Goal: Information Seeking & Learning: Check status

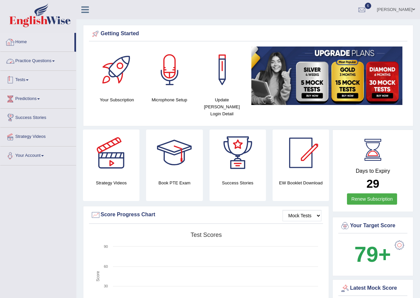
click at [27, 79] on link "Tests" at bounding box center [38, 79] width 76 height 17
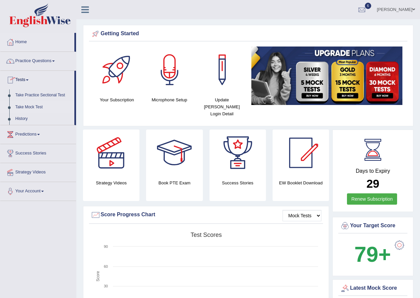
click at [28, 105] on link "Take Mock Test" at bounding box center [43, 107] width 62 height 12
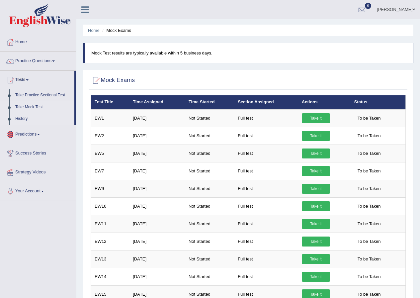
click at [19, 121] on link "History" at bounding box center [43, 119] width 62 height 12
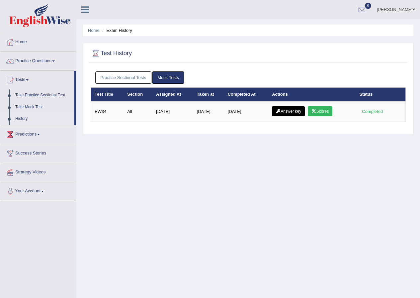
click at [125, 80] on link "Practice Sectional Tests" at bounding box center [123, 77] width 56 height 12
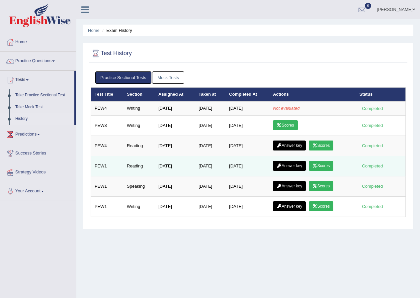
click at [330, 165] on link "Scores" at bounding box center [321, 166] width 25 height 10
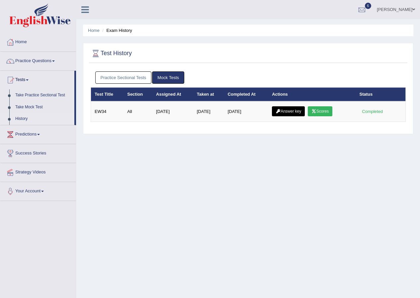
click at [122, 78] on link "Practice Sectional Tests" at bounding box center [123, 77] width 56 height 12
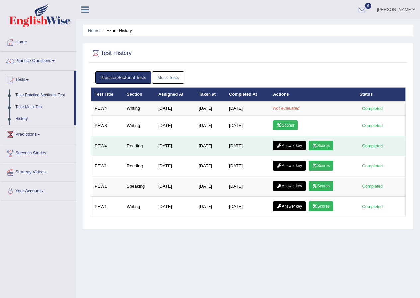
click at [319, 148] on link "Scores" at bounding box center [321, 145] width 25 height 10
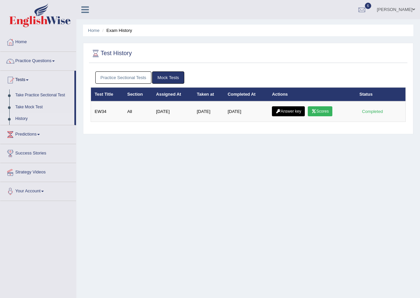
click at [129, 80] on link "Practice Sectional Tests" at bounding box center [123, 77] width 56 height 12
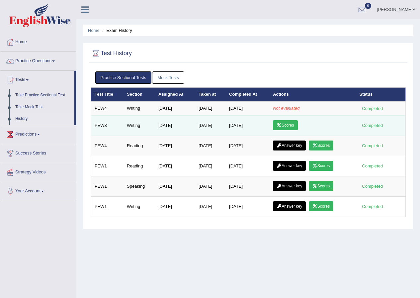
click at [287, 124] on link "Scores" at bounding box center [285, 125] width 25 height 10
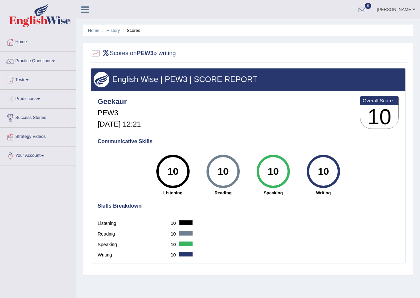
scroll to position [33, 0]
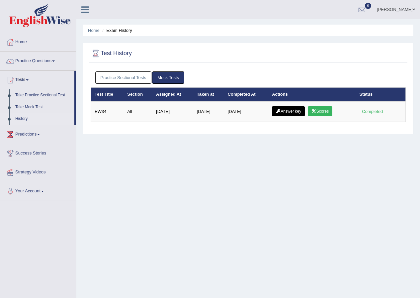
click at [127, 78] on link "Practice Sectional Tests" at bounding box center [123, 77] width 56 height 12
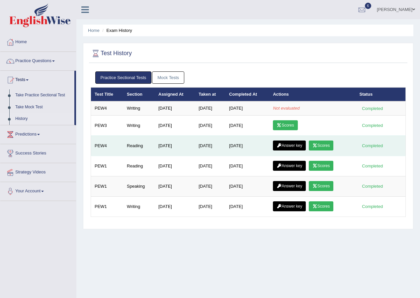
click at [324, 146] on link "Scores" at bounding box center [321, 145] width 25 height 10
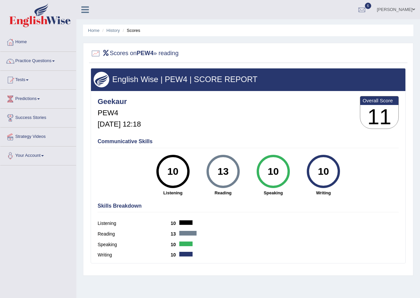
scroll to position [51, 0]
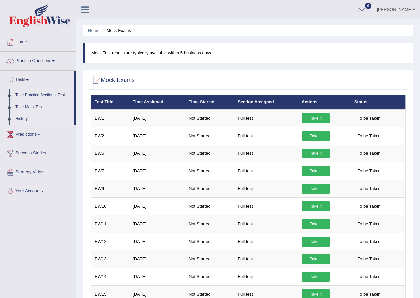
click at [27, 117] on link "History" at bounding box center [43, 119] width 62 height 12
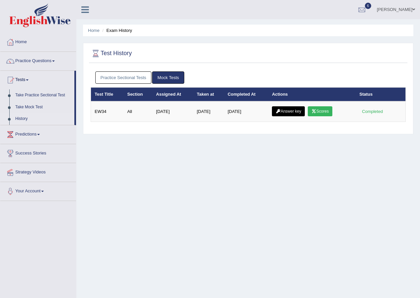
click at [127, 74] on link "Practice Sectional Tests" at bounding box center [123, 77] width 56 height 12
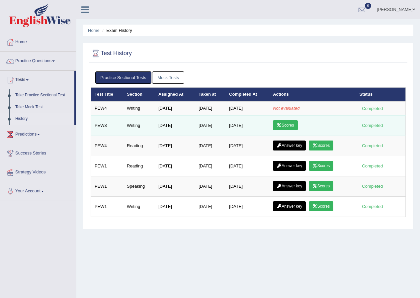
click at [290, 125] on link "Scores" at bounding box center [285, 125] width 25 height 10
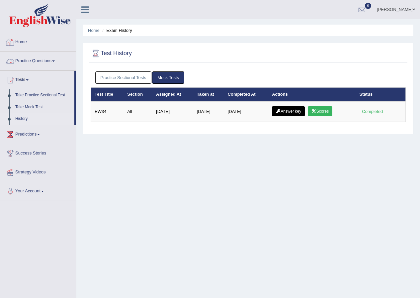
click at [108, 78] on link "Practice Sectional Tests" at bounding box center [123, 77] width 56 height 12
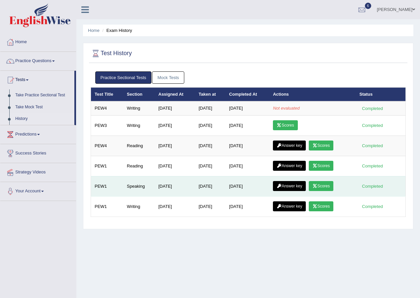
click at [376, 185] on div "Completed" at bounding box center [373, 186] width 26 height 7
click at [375, 189] on div "Completed" at bounding box center [373, 186] width 26 height 7
click at [376, 190] on td "Completed" at bounding box center [381, 186] width 50 height 20
click at [376, 189] on td "Completed" at bounding box center [381, 186] width 50 height 20
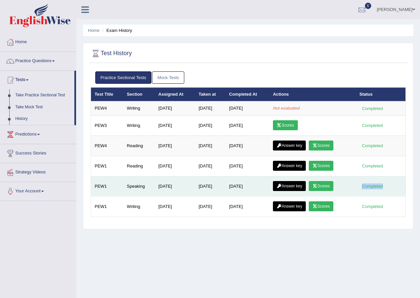
click at [375, 187] on div "Completed" at bounding box center [373, 186] width 26 height 7
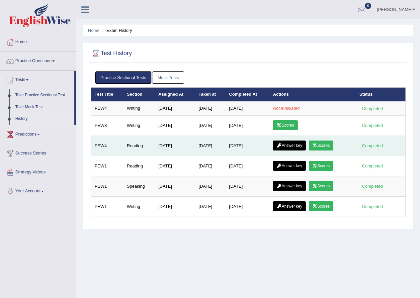
click at [323, 148] on link "Scores" at bounding box center [321, 145] width 25 height 10
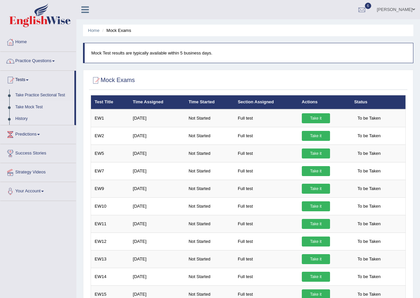
click at [18, 121] on link "History" at bounding box center [43, 119] width 62 height 12
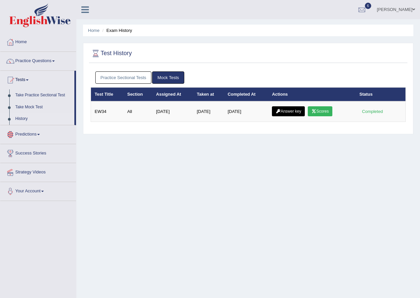
click at [127, 74] on link "Practice Sectional Tests" at bounding box center [123, 77] width 56 height 12
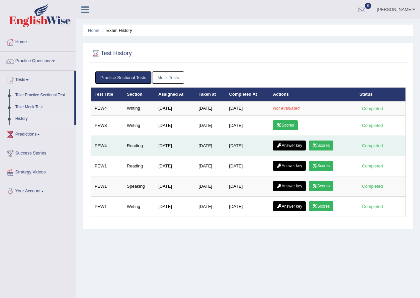
click at [292, 144] on link "Answer key" at bounding box center [289, 145] width 33 height 10
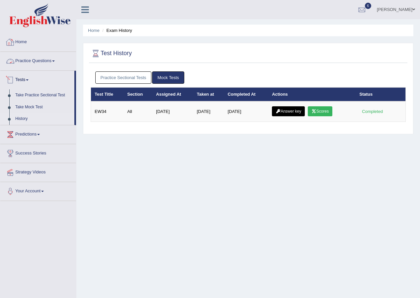
click at [114, 79] on link "Practice Sectional Tests" at bounding box center [123, 77] width 56 height 12
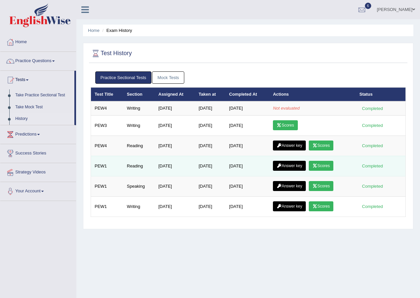
click at [281, 167] on icon at bounding box center [279, 166] width 5 height 4
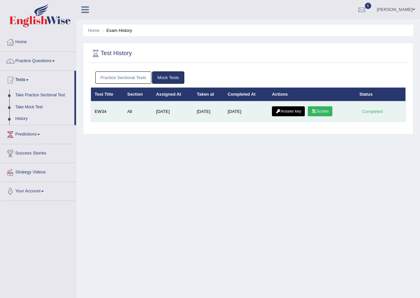
click at [280, 108] on link "Answer key" at bounding box center [288, 111] width 33 height 10
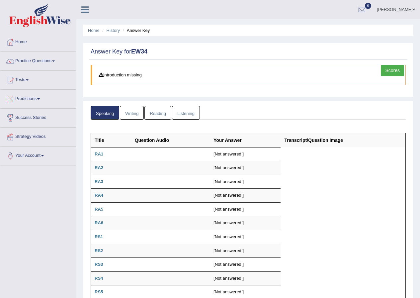
click at [160, 110] on link "Reading" at bounding box center [157, 113] width 27 height 14
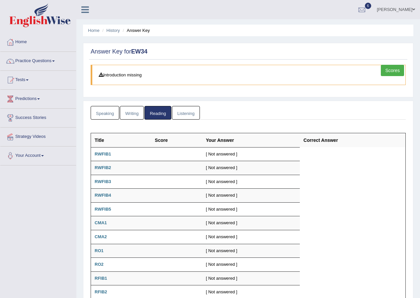
click at [128, 113] on link "Writing" at bounding box center [132, 113] width 24 height 14
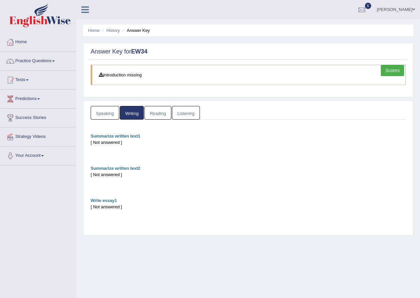
click at [106, 111] on link "Speaking" at bounding box center [105, 113] width 29 height 14
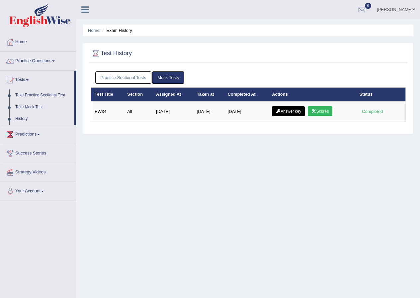
click at [133, 82] on link "Practice Sectional Tests" at bounding box center [123, 77] width 56 height 12
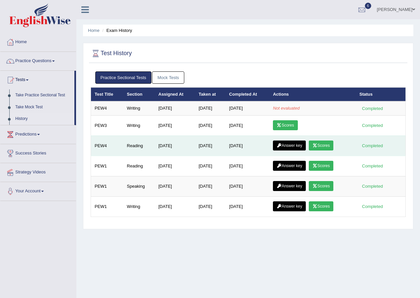
click at [286, 145] on link "Answer key" at bounding box center [289, 145] width 33 height 10
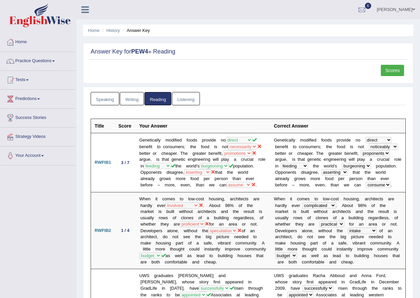
click at [133, 96] on link "Writing" at bounding box center [132, 99] width 24 height 14
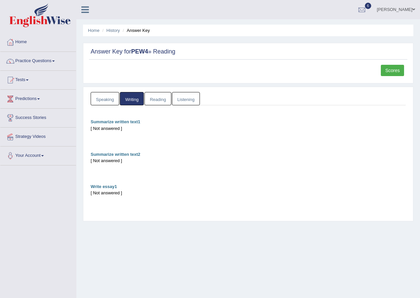
click link "Speaking"
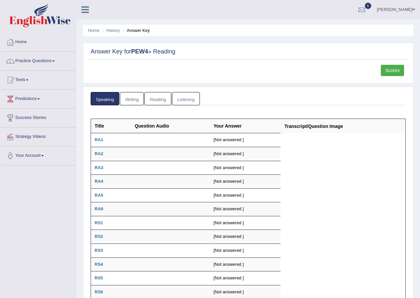
click link "Listening"
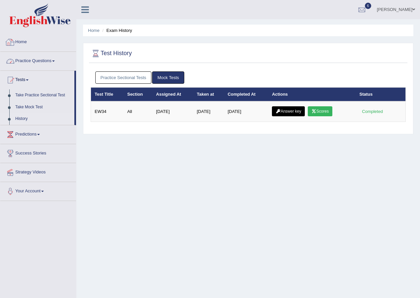
click at [115, 76] on link "Practice Sectional Tests" at bounding box center [123, 77] width 56 height 12
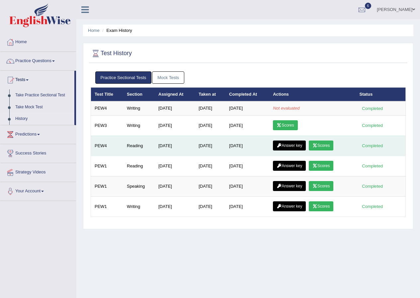
click at [278, 143] on icon at bounding box center [279, 145] width 5 height 4
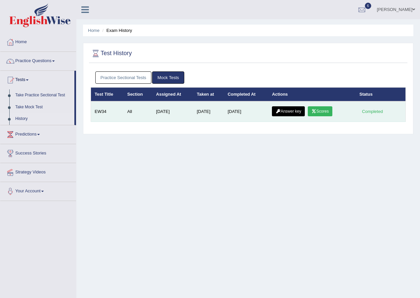
click at [322, 112] on link "Scores" at bounding box center [320, 111] width 25 height 10
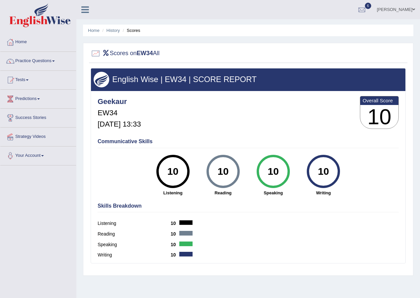
scroll to position [33, 0]
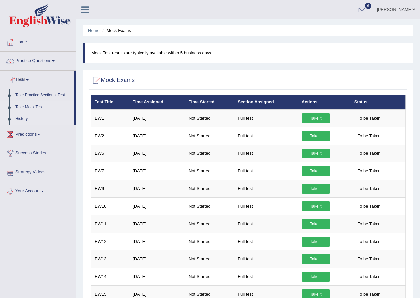
click at [22, 118] on link "History" at bounding box center [43, 119] width 62 height 12
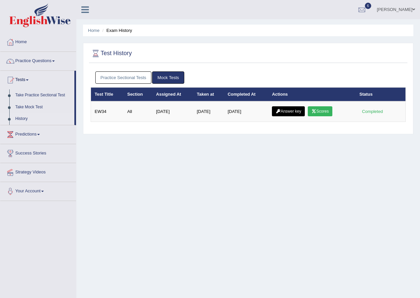
click at [117, 74] on link "Practice Sectional Tests" at bounding box center [123, 77] width 56 height 12
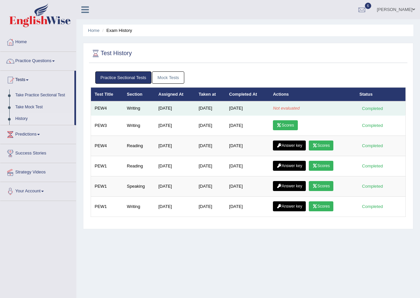
click at [294, 108] on em "Not evaluated" at bounding box center [286, 108] width 27 height 5
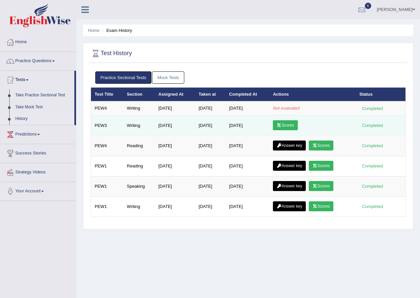
click at [284, 121] on link "Scores" at bounding box center [285, 125] width 25 height 10
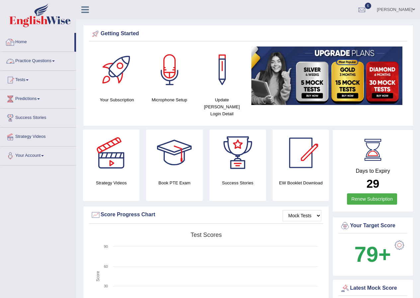
click at [28, 61] on link "Practice Questions" at bounding box center [38, 60] width 76 height 17
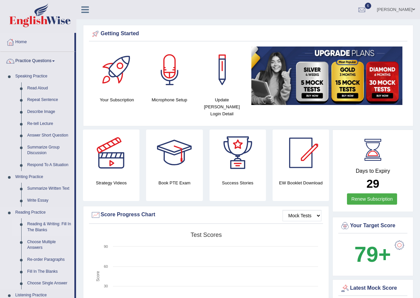
scroll to position [33, 0]
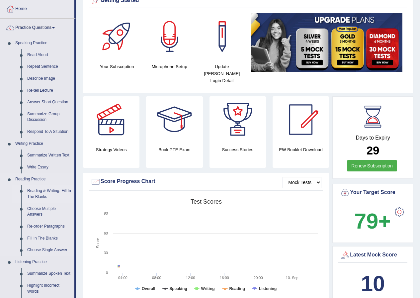
click at [44, 191] on link "Reading & Writing: Fill In The Blanks" at bounding box center [49, 194] width 50 height 18
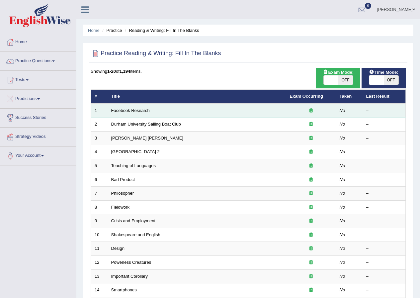
click at [117, 114] on td "Facebook Research" at bounding box center [197, 111] width 179 height 14
click at [118, 112] on link "Facebook Research" at bounding box center [130, 110] width 39 height 5
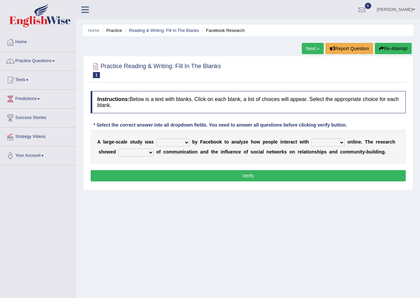
click at [186, 141] on select "surveyed had asked made" at bounding box center [172, 142] width 33 height 8
select select "surveyed"
click at [156, 138] on select "surveyed had asked made" at bounding box center [172, 142] width 33 height 8
click at [340, 140] on select "together all each other another" at bounding box center [327, 142] width 33 height 8
select select "each other"
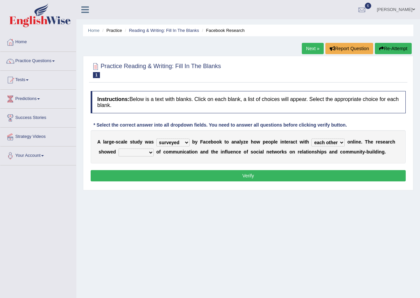
click at [311, 138] on select "together all each other another" at bounding box center [327, 142] width 33 height 8
click at [148, 152] on select "advantages standards fellowships patterns" at bounding box center [136, 152] width 35 height 8
select select "advantages"
click at [119, 148] on select "advantages standards fellowships patterns" at bounding box center [136, 152] width 35 height 8
click at [243, 174] on button "Verify" at bounding box center [248, 175] width 315 height 11
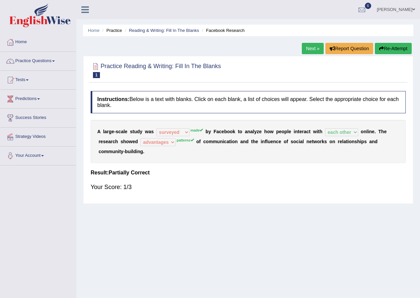
click at [383, 46] on button "Re-Attempt" at bounding box center [393, 48] width 37 height 11
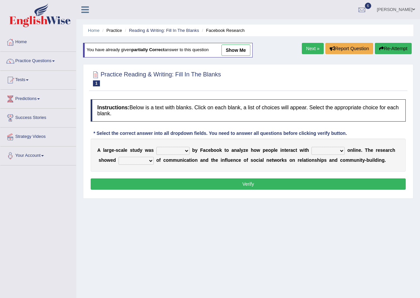
click at [185, 150] on select "surveyed had asked made" at bounding box center [172, 151] width 33 height 8
select select "made"
click at [156, 147] on select "surveyed had asked made" at bounding box center [172, 151] width 33 height 8
click at [340, 149] on select "together all each other another" at bounding box center [327, 151] width 33 height 8
click at [311, 147] on select "together all each other another" at bounding box center [327, 151] width 33 height 8
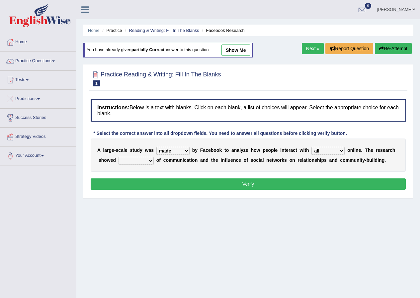
click at [342, 148] on select "together all each other another" at bounding box center [327, 151] width 33 height 8
select select "each other"
click at [311, 147] on select "together all each other another" at bounding box center [327, 151] width 33 height 8
click at [150, 159] on select "advantages standards fellowships patterns" at bounding box center [136, 161] width 35 height 8
select select "patterns"
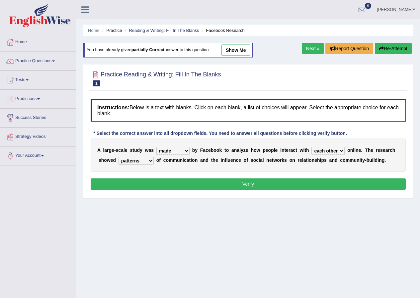
click at [119, 157] on select "advantages standards fellowships patterns" at bounding box center [136, 161] width 35 height 8
click at [221, 183] on button "Verify" at bounding box center [248, 183] width 315 height 11
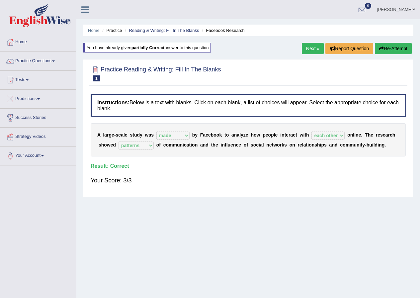
click at [310, 51] on link "Next »" at bounding box center [313, 48] width 22 height 11
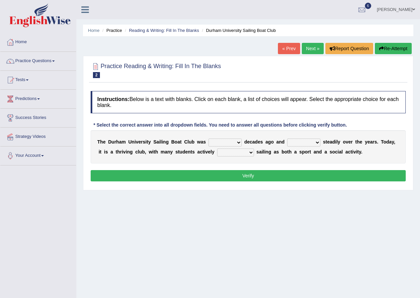
click at [238, 142] on select "found fund founded find" at bounding box center [224, 142] width 33 height 8
click at [316, 143] on select "grow growing has grown grown" at bounding box center [303, 142] width 33 height 8
select select "growing"
click at [287, 138] on select "grow growing has grown grown" at bounding box center [303, 142] width 33 height 8
click at [249, 151] on select "enjoy enjoyed are enjoying enjoying" at bounding box center [235, 152] width 37 height 8
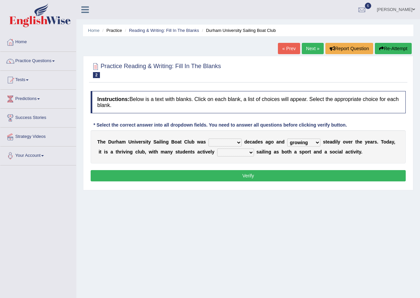
select select "enjoy"
click at [217, 148] on select "enjoy enjoyed are enjoying enjoying" at bounding box center [235, 152] width 37 height 8
click at [238, 141] on select "found fund founded find" at bounding box center [224, 142] width 33 height 8
select select "founded"
click at [208, 138] on select "found fund founded find" at bounding box center [224, 142] width 33 height 8
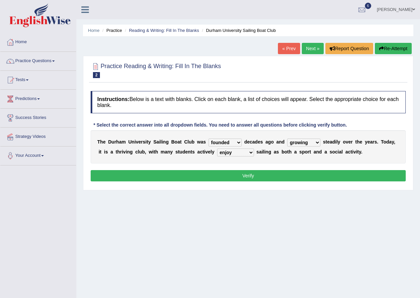
click at [237, 178] on button "Verify" at bounding box center [248, 175] width 315 height 11
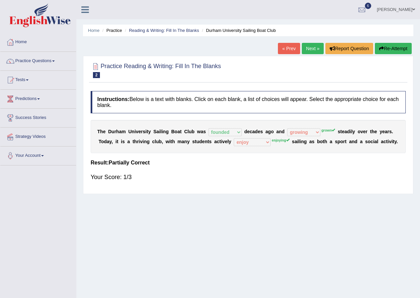
click at [312, 45] on link "Next »" at bounding box center [313, 48] width 22 height 11
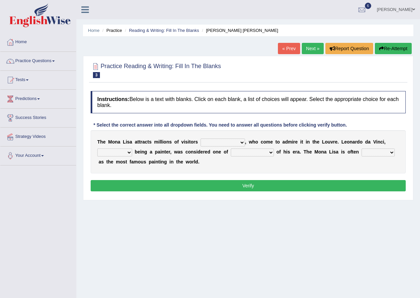
click at [241, 142] on select "around the year the all year all year round per year" at bounding box center [223, 142] width 44 height 8
click at [201, 138] on select "around the year the all year all year round per year" at bounding box center [223, 142] width 44 height 8
click at [241, 142] on select "around the year the all year all year round per year" at bounding box center [223, 142] width 44 height 8
select select "all year round"
click at [201, 138] on select "around the year the all year all year round per year" at bounding box center [223, 142] width 44 height 8
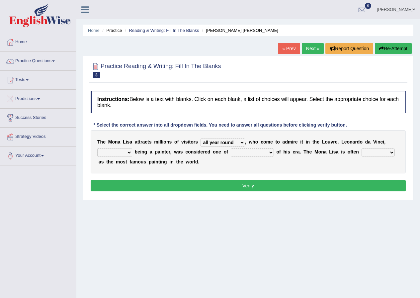
click at [129, 152] on select "rather than as much as as well as as long as" at bounding box center [114, 152] width 35 height 8
click at [268, 152] on select "better artists artist the better artist the best artists" at bounding box center [252, 152] width 43 height 8
select select "the best artists"
click at [231, 148] on select "better artists artist the better artist the best artists" at bounding box center [252, 152] width 43 height 8
click at [392, 151] on select "classified suggested predicted described" at bounding box center [378, 152] width 33 height 8
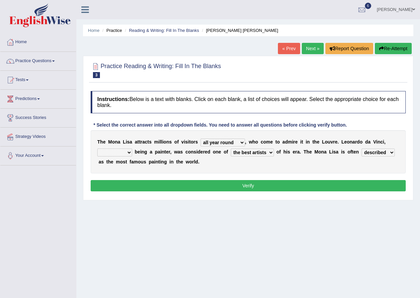
click at [362, 148] on select "classified suggested predicted described" at bounding box center [378, 152] width 33 height 8
click at [391, 149] on select "classified suggested predicted described" at bounding box center [378, 152] width 33 height 8
select select "classified"
click at [362, 148] on select "classified suggested predicted described" at bounding box center [378, 152] width 33 height 8
click at [127, 150] on select "rather than as much as as well as as long as" at bounding box center [114, 152] width 35 height 8
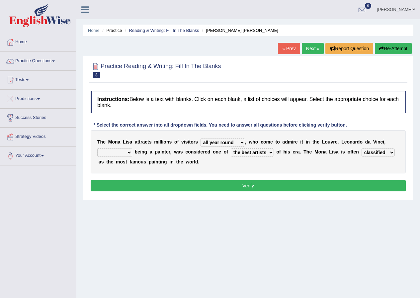
select select "as long as"
click at [97, 148] on select "rather than as much as as well as as long as" at bounding box center [114, 152] width 35 height 8
click at [242, 187] on button "Verify" at bounding box center [248, 185] width 315 height 11
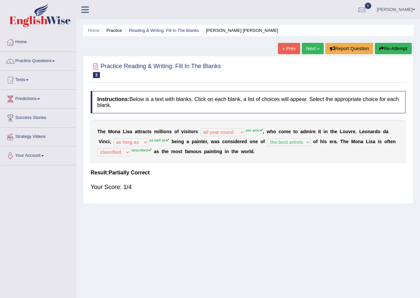
click at [317, 49] on link "Next »" at bounding box center [313, 48] width 22 height 11
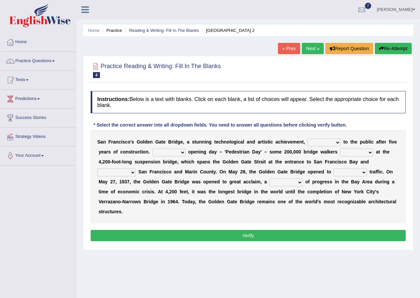
click at [338, 141] on select "opens closes appears equals" at bounding box center [323, 142] width 33 height 8
select select "opens"
click at [307, 138] on select "opens closes appears equals" at bounding box center [323, 142] width 33 height 8
click at [182, 151] on select "On During Since When" at bounding box center [168, 152] width 33 height 8
select select "On"
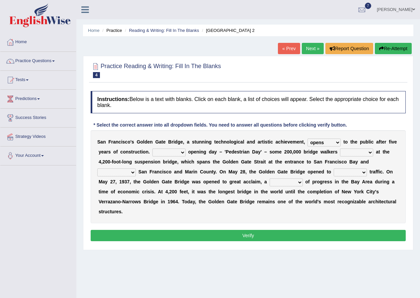
click at [152, 148] on select "On During Since When" at bounding box center [168, 152] width 33 height 8
click at [369, 153] on select "stationed looked marveled laughed" at bounding box center [356, 152] width 33 height 8
select select "looked"
click at [340, 148] on select "stationed looked marveled laughed" at bounding box center [356, 152] width 33 height 8
click at [132, 171] on select "separates connects channels differentiates" at bounding box center [116, 172] width 39 height 8
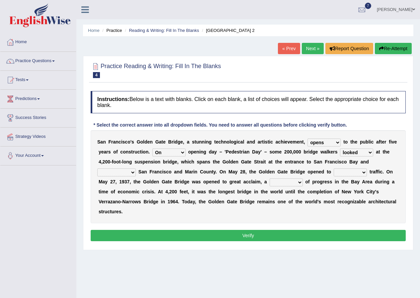
select select "connects"
click at [97, 168] on select "separates connects channels differentiates" at bounding box center [116, 172] width 39 height 8
click at [362, 172] on select "aquatic vehicular airborne watertight" at bounding box center [350, 172] width 33 height 8
select select "vehicular"
click at [334, 168] on select "aquatic vehicular airborne watertight" at bounding box center [350, 172] width 33 height 8
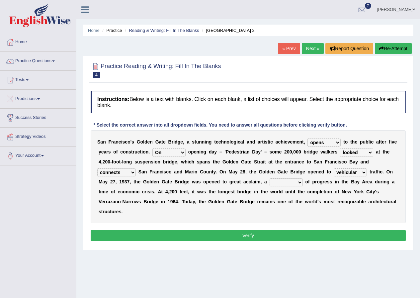
click at [299, 182] on select "denial symbol technique yield" at bounding box center [286, 182] width 33 height 8
select select "symbol"
click at [270, 178] on select "denial symbol technique yield" at bounding box center [286, 182] width 33 height 8
click at [245, 234] on button "Verify" at bounding box center [248, 235] width 315 height 11
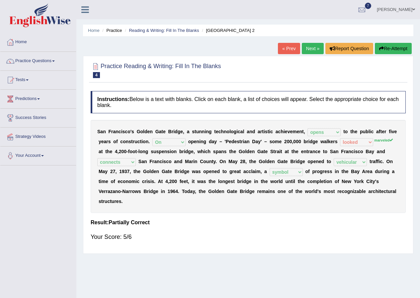
click at [309, 50] on link "Next »" at bounding box center [313, 48] width 22 height 11
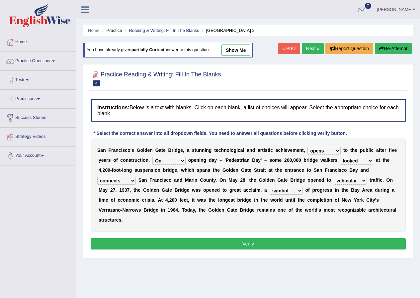
select select "opens"
select select "On"
select select "looked"
select select "connects"
select select "vehicular"
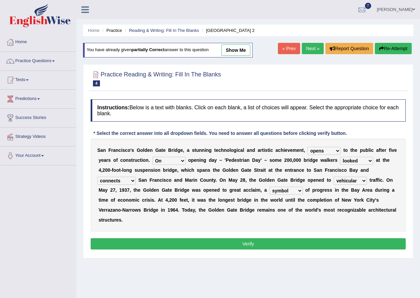
select select "symbol"
click at [55, 61] on span at bounding box center [53, 60] width 3 height 1
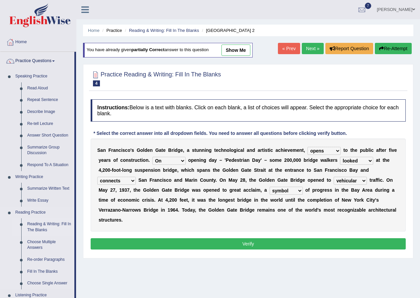
click at [50, 226] on link "Reading & Writing: Fill In The Blanks" at bounding box center [49, 227] width 50 height 18
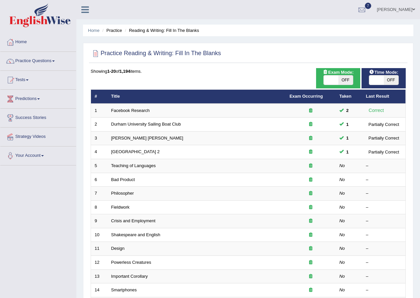
click at [340, 81] on span "OFF" at bounding box center [345, 79] width 15 height 9
checkbox input "true"
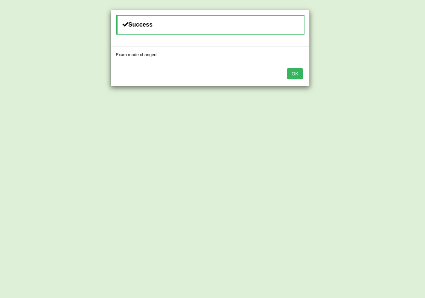
click at [292, 73] on button "OK" at bounding box center [294, 73] width 15 height 11
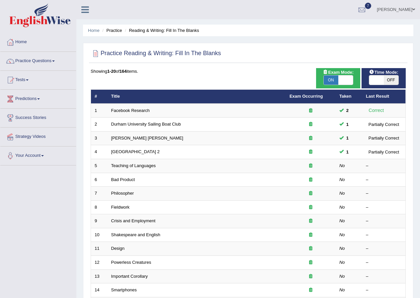
click at [381, 82] on span at bounding box center [376, 79] width 15 height 9
checkbox input "true"
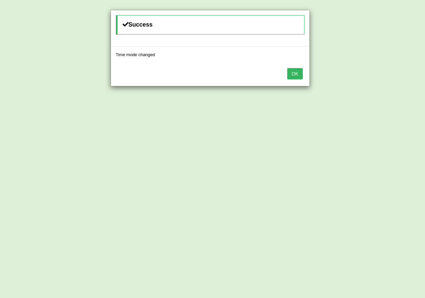
click at [297, 68] on button "OK" at bounding box center [294, 73] width 15 height 11
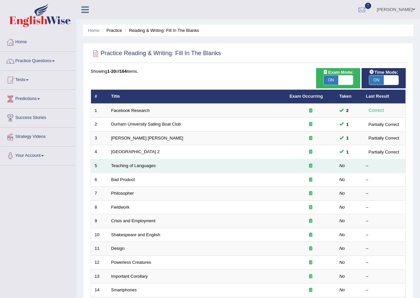
click at [310, 165] on icon at bounding box center [310, 165] width 3 height 4
click at [342, 164] on em "No" at bounding box center [342, 165] width 6 height 5
click at [150, 164] on link "Teaching of Languages" at bounding box center [133, 165] width 44 height 5
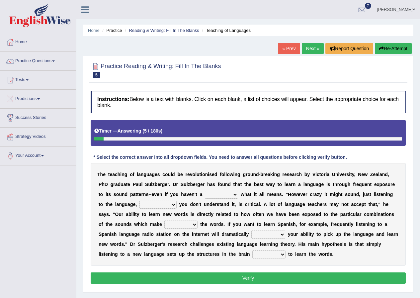
click at [287, 52] on link "« Prev" at bounding box center [289, 48] width 22 height 11
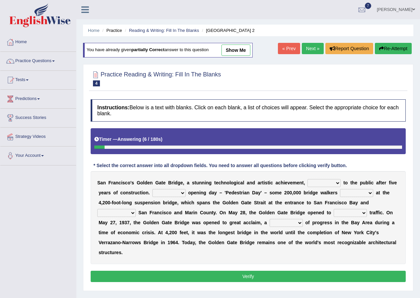
click at [241, 51] on link "show me" at bounding box center [235, 49] width 29 height 11
select select "opens"
select select "On"
select select "looked"
select select "connects"
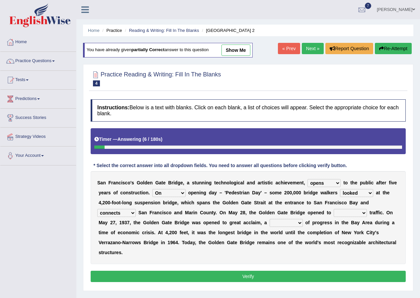
select select "vehicular"
select select "symbol"
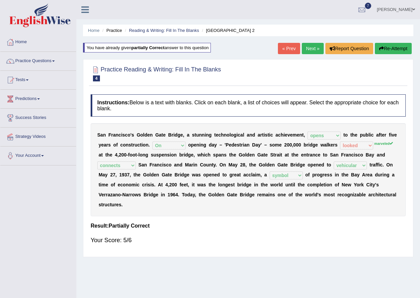
click at [290, 52] on link "« Prev" at bounding box center [289, 48] width 22 height 11
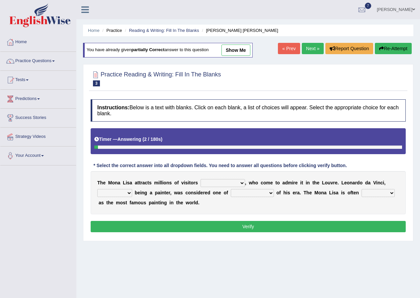
click at [315, 49] on link "Next »" at bounding box center [313, 48] width 22 height 11
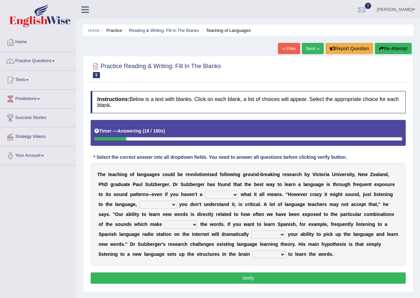
click at [235, 193] on select "dew claw clue due" at bounding box center [221, 195] width 33 height 8
select select "clue"
click at [205, 191] on select "dew claw clue due" at bounding box center [221, 195] width 33 height 8
click at [172, 202] on select "but also all together even though if so" at bounding box center [157, 205] width 37 height 8
select select "even though"
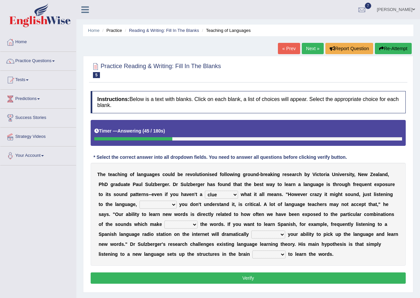
click at [139, 201] on select "but also all together even though if so" at bounding box center [157, 205] width 37 height 8
click at [195, 224] on select "down up of on" at bounding box center [180, 224] width 33 height 8
select select "up"
click at [164, 220] on select "down up of on" at bounding box center [180, 224] width 33 height 8
click at [281, 234] on select "evaluate exaggerate describe boost" at bounding box center [268, 234] width 34 height 8
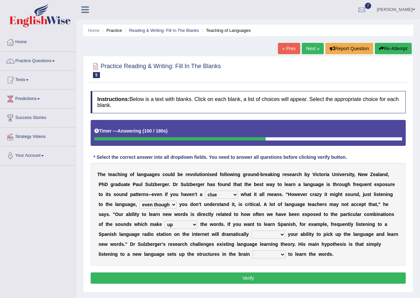
select select "exaggerate"
click at [251, 230] on select "evaluate exaggerate describe boost" at bounding box center [268, 234] width 34 height 8
click at [282, 253] on select "requiring required directed to require" at bounding box center [268, 254] width 33 height 8
select select "requiring"
click at [252, 250] on select "requiring required directed to require" at bounding box center [268, 254] width 33 height 8
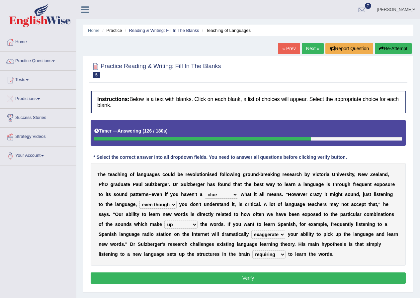
click at [270, 276] on button "Verify" at bounding box center [248, 277] width 315 height 11
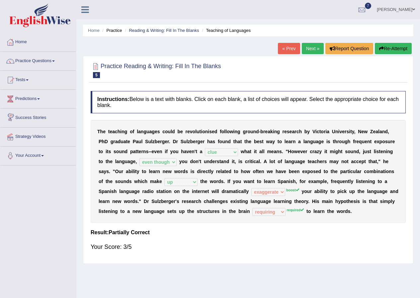
click at [307, 45] on link "Next »" at bounding box center [313, 48] width 22 height 11
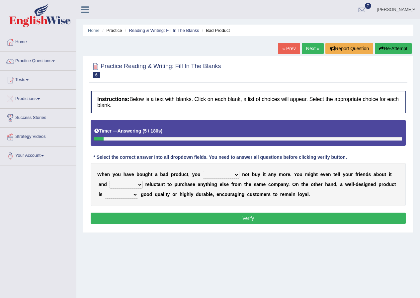
click at [235, 174] on select "would have should have should" at bounding box center [221, 175] width 37 height 8
select select "have"
click at [203, 171] on select "would have should have should" at bounding box center [221, 175] width 37 height 8
click at [140, 184] on select "is are be being" at bounding box center [126, 185] width 33 height 8
click at [110, 181] on select "is are be being" at bounding box center [126, 185] width 33 height 8
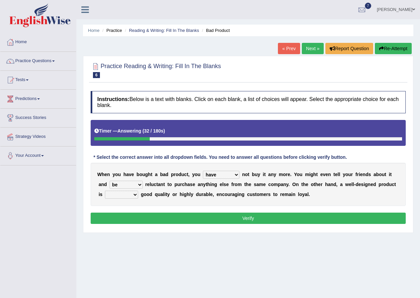
click at [138, 185] on select "is are be being" at bounding box center [126, 185] width 33 height 8
select select "being"
click at [110, 181] on select "is are be being" at bounding box center [126, 185] width 33 height 8
click at [135, 193] on select "both also neither either" at bounding box center [121, 195] width 33 height 8
select select "both"
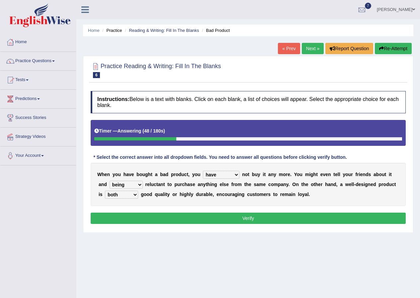
click at [105, 191] on select "both also neither either" at bounding box center [121, 195] width 33 height 8
click at [209, 222] on button "Verify" at bounding box center [248, 217] width 315 height 11
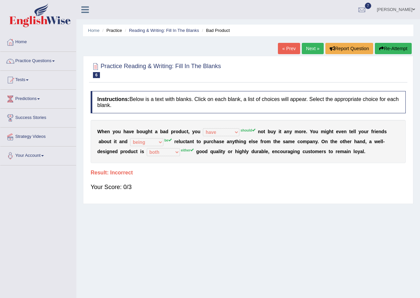
click at [316, 48] on link "Next »" at bounding box center [313, 48] width 22 height 11
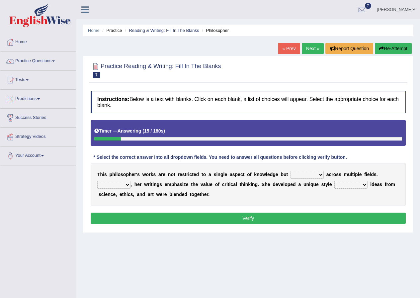
click at [320, 173] on select "constrain contain assemble extend" at bounding box center [306, 175] width 33 height 8
select select "contain"
click at [290, 171] on select "constrain contain assemble extend" at bounding box center [306, 175] width 33 height 8
click at [127, 183] on select "Rather So Moreover Likely" at bounding box center [113, 185] width 33 height 8
click at [365, 184] on select "in that that which in which" at bounding box center [350, 185] width 33 height 8
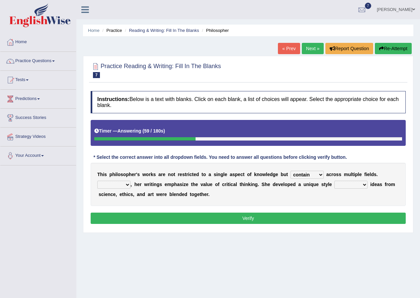
select select "in which"
click at [334, 181] on select "in that that which in which" at bounding box center [350, 185] width 33 height 8
click at [126, 184] on select "Rather So Moreover Likely" at bounding box center [113, 185] width 33 height 8
select select "Moreover"
click at [97, 181] on select "Rather So Moreover Likely" at bounding box center [113, 185] width 33 height 8
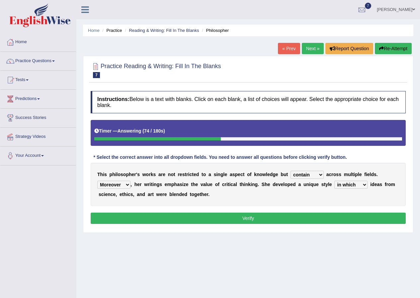
click at [217, 218] on button "Verify" at bounding box center [248, 217] width 315 height 11
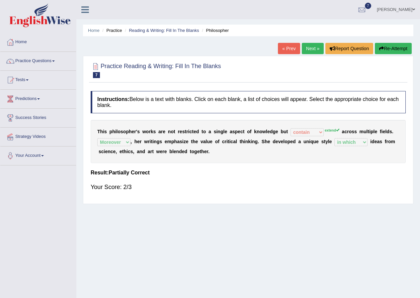
click at [304, 48] on link "Next »" at bounding box center [313, 48] width 22 height 11
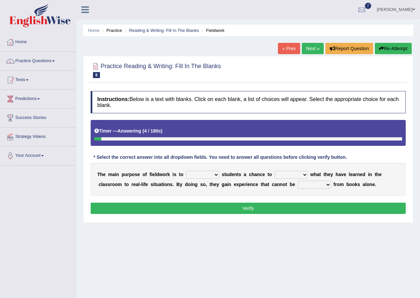
click at [217, 174] on select "resemble stow rave offer" at bounding box center [202, 175] width 33 height 8
select select "offer"
click at [186, 171] on select "resemble stow rave offer" at bounding box center [202, 175] width 33 height 8
click at [305, 173] on select "compare align apply dismount" at bounding box center [291, 175] width 33 height 8
click at [321, 184] on select "originated prepared obtained touted" at bounding box center [314, 185] width 33 height 8
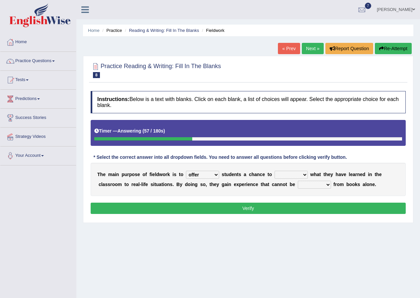
click at [327, 182] on select "originated prepared obtained touted" at bounding box center [314, 185] width 33 height 8
select select "obtained"
click at [298, 181] on select "originated prepared obtained touted" at bounding box center [314, 185] width 33 height 8
click at [303, 171] on select "compare align apply dismount" at bounding box center [291, 175] width 33 height 8
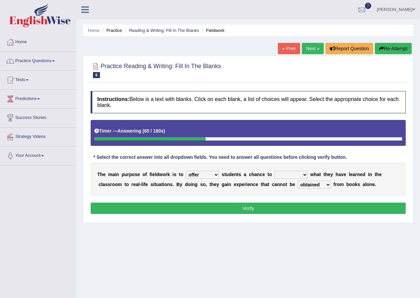
select select "apply"
click at [275, 171] on select "compare align apply dismount" at bounding box center [291, 175] width 33 height 8
click at [268, 210] on button "Verify" at bounding box center [248, 207] width 315 height 11
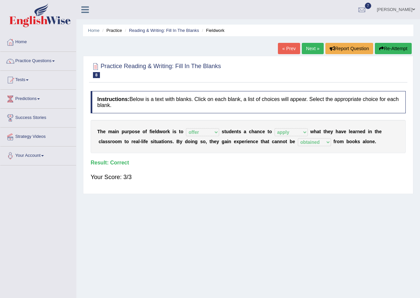
click at [317, 48] on link "Next »" at bounding box center [313, 48] width 22 height 11
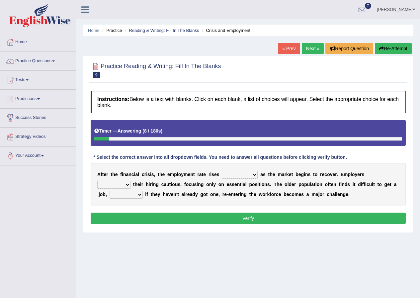
click at [254, 173] on select "normally conversely strenuously sharply" at bounding box center [240, 175] width 36 height 8
select select "sharply"
click at [222, 171] on select "normally conversely strenuously sharply" at bounding box center [240, 175] width 36 height 8
click at [126, 184] on select "keeping kept keep are kept" at bounding box center [113, 185] width 33 height 8
select select "are kept"
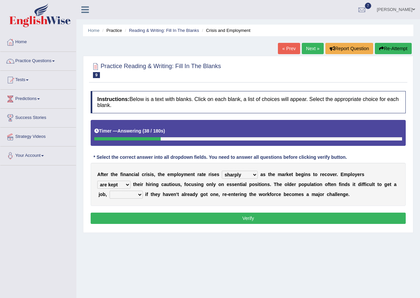
click at [97, 181] on select "keeping kept keep are kept" at bounding box center [113, 185] width 33 height 8
click at [140, 193] on select "although while then because" at bounding box center [126, 195] width 33 height 8
select select "while"
click at [110, 191] on select "although while then because" at bounding box center [126, 195] width 33 height 8
click at [136, 216] on button "Verify" at bounding box center [248, 217] width 315 height 11
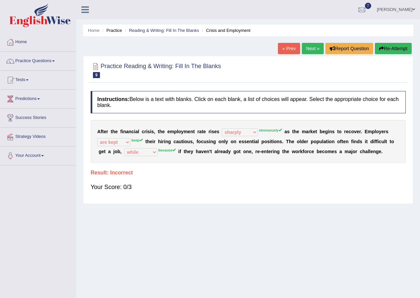
click at [309, 47] on link "Next »" at bounding box center [313, 48] width 22 height 11
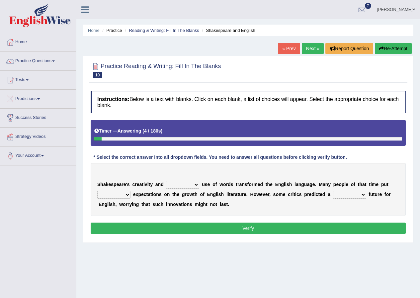
click at [197, 185] on select "idealized intensive fancied inventive" at bounding box center [182, 185] width 33 height 8
click at [126, 194] on select "wide much high more" at bounding box center [113, 195] width 33 height 8
click at [363, 195] on select "monetary promising irresistible daunting" at bounding box center [349, 195] width 33 height 8
select select "daunting"
click at [333, 191] on select "monetary promising irresistible daunting" at bounding box center [349, 195] width 33 height 8
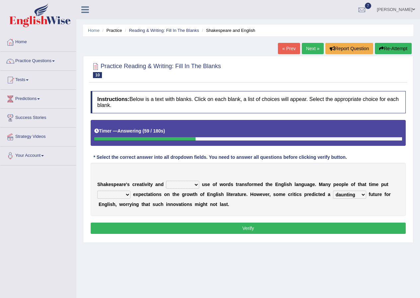
click at [195, 184] on select "idealized intensive fancied inventive" at bounding box center [182, 185] width 33 height 8
select select "idealized"
click at [166, 181] on select "idealized intensive fancied inventive" at bounding box center [182, 185] width 33 height 8
click at [195, 183] on select "idealized intensive fancied inventive" at bounding box center [182, 185] width 33 height 8
click at [194, 182] on select "idealized intensive fancied inventive" at bounding box center [182, 185] width 33 height 8
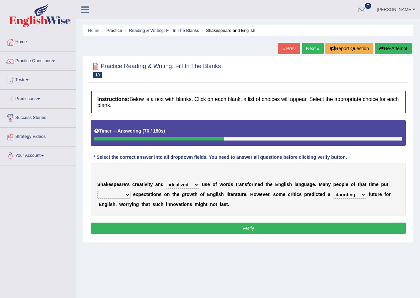
click at [127, 193] on select "wide much high more" at bounding box center [113, 195] width 33 height 8
select select "high"
click at [97, 191] on select "wide much high more" at bounding box center [113, 195] width 33 height 8
click at [146, 235] on div "Instructions: Below is a text with blanks. Click on each blank, a list of choic…" at bounding box center [248, 163] width 318 height 151
click at [148, 230] on button "Verify" at bounding box center [248, 227] width 315 height 11
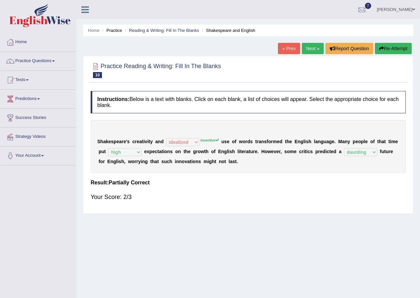
click at [308, 45] on link "Next »" at bounding box center [313, 48] width 22 height 11
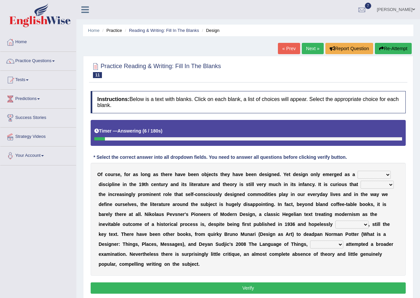
scroll to position [33, 0]
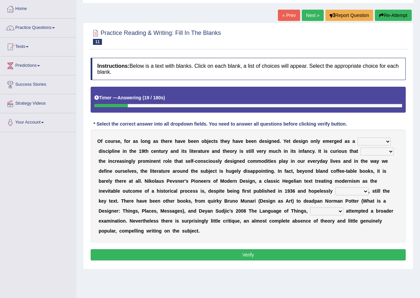
click at [389, 141] on select "bilateral ubiquitous foremost dedicated" at bounding box center [374, 141] width 33 height 8
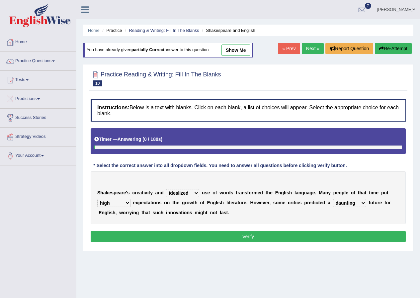
select select "idealized"
select select "high"
select select "daunting"
click at [25, 61] on link "Practice Questions" at bounding box center [38, 60] width 76 height 17
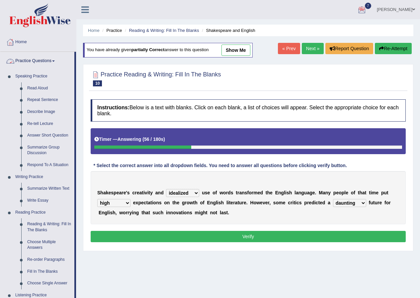
click at [53, 59] on link "Practice Questions" at bounding box center [37, 60] width 74 height 17
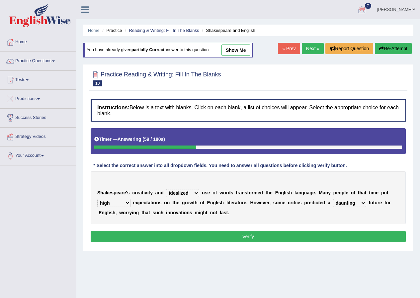
click at [29, 81] on link "Tests" at bounding box center [38, 79] width 76 height 17
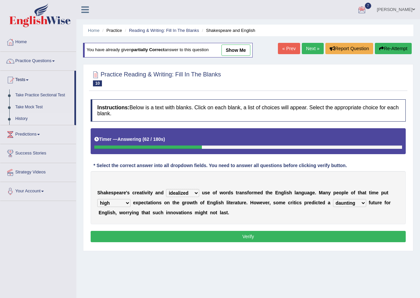
click at [22, 119] on link "History" at bounding box center [43, 119] width 62 height 12
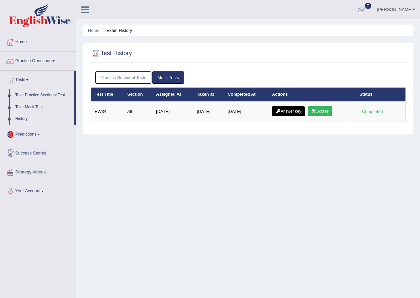
click at [142, 78] on link "Practice Sectional Tests" at bounding box center [123, 77] width 56 height 12
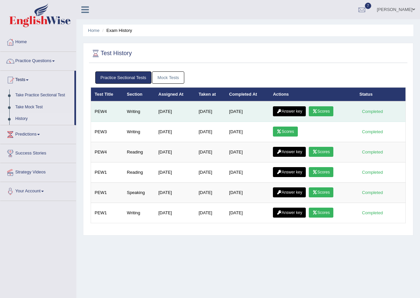
click at [324, 112] on link "Scores" at bounding box center [321, 111] width 25 height 10
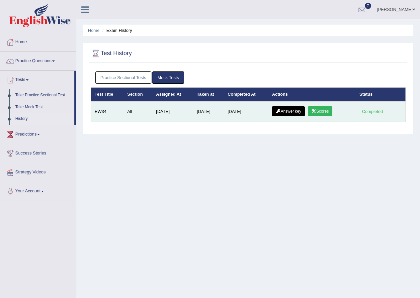
click at [279, 110] on icon at bounding box center [278, 111] width 5 height 4
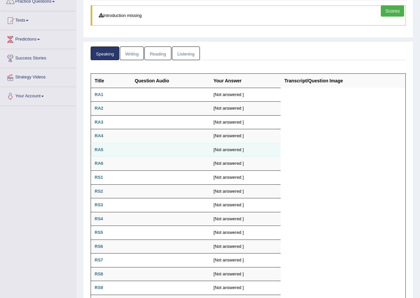
scroll to position [26, 0]
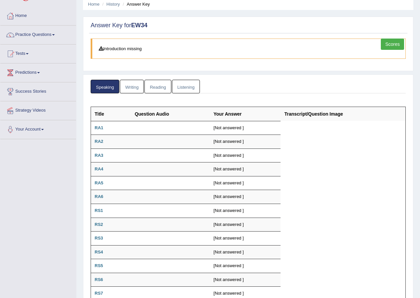
click at [136, 82] on link "Writing" at bounding box center [132, 87] width 24 height 14
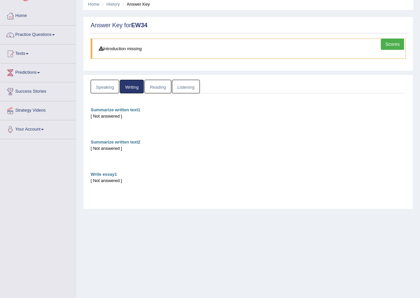
click at [98, 179] on div "[ Not answered ]" at bounding box center [248, 180] width 315 height 6
click at [125, 111] on b "Summarize written text1" at bounding box center [116, 109] width 50 height 5
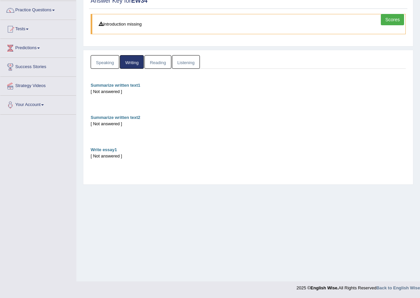
click at [222, 135] on div "Summarize written text1 [ Not answered ] Summarize written text2 [ Not answered…" at bounding box center [248, 127] width 315 height 90
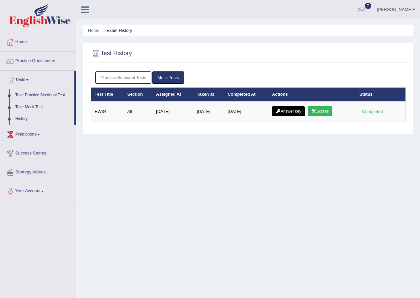
click at [129, 79] on link "Practice Sectional Tests" at bounding box center [123, 77] width 56 height 12
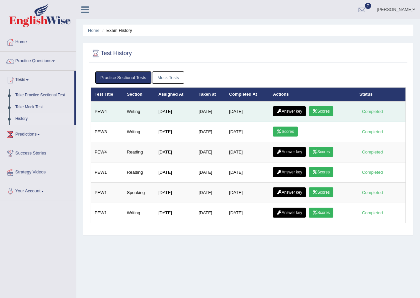
click at [317, 110] on icon at bounding box center [314, 111] width 5 height 4
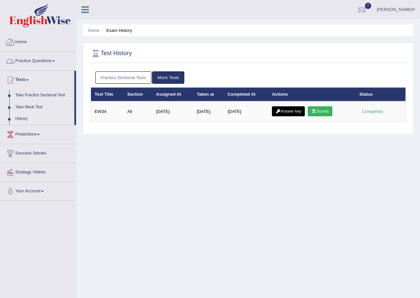
click at [132, 76] on link "Practice Sectional Tests" at bounding box center [123, 77] width 56 height 12
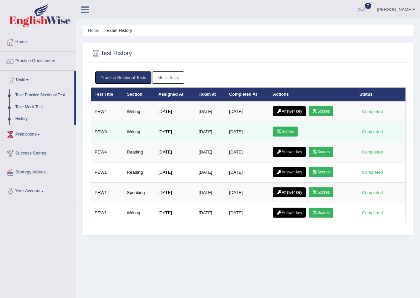
click at [286, 133] on link "Scores" at bounding box center [285, 131] width 25 height 10
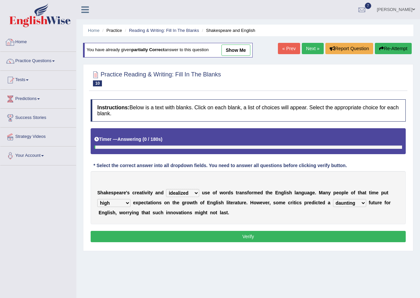
select select "idealized"
select select "high"
select select "daunting"
click at [50, 60] on link "Practice Questions" at bounding box center [38, 60] width 76 height 17
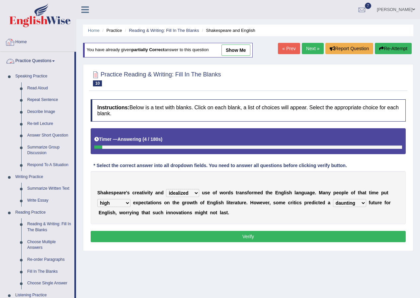
click at [12, 38] on div at bounding box center [10, 42] width 10 height 10
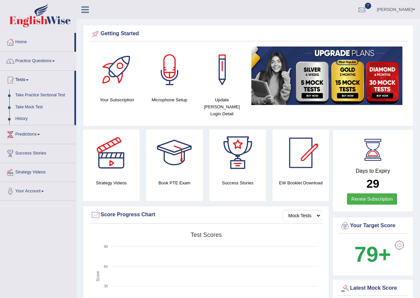
click at [21, 117] on link "History" at bounding box center [43, 119] width 62 height 12
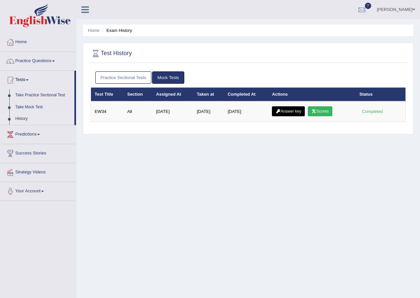
click at [133, 78] on link "Practice Sectional Tests" at bounding box center [123, 77] width 56 height 12
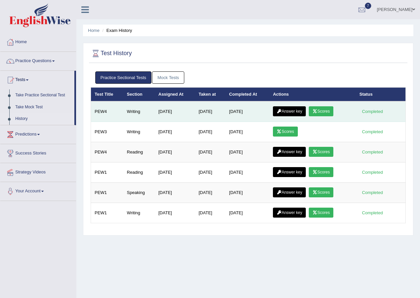
click at [298, 111] on link "Answer key" at bounding box center [289, 111] width 33 height 10
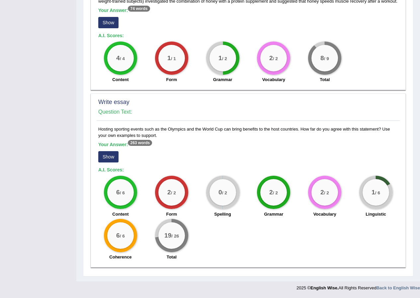
scroll to position [349, 0]
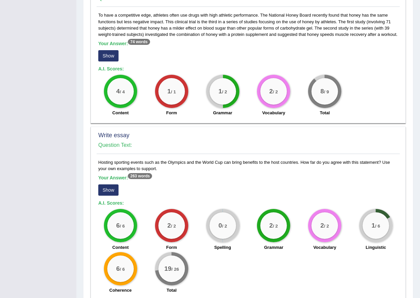
click at [108, 190] on button "Show" at bounding box center [108, 189] width 20 height 11
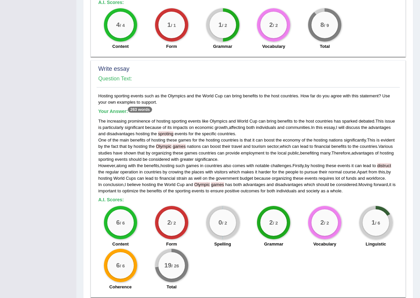
scroll to position [445, 0]
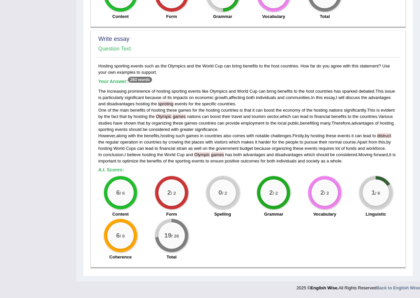
click at [166, 105] on span "sproting" at bounding box center [165, 103] width 15 height 5
click at [167, 105] on span "sproting" at bounding box center [165, 103] width 15 height 5
drag, startPoint x: 167, startPoint y: 105, endPoint x: 191, endPoint y: 106, distance: 23.3
click at [191, 106] on span "for" at bounding box center [191, 103] width 5 height 5
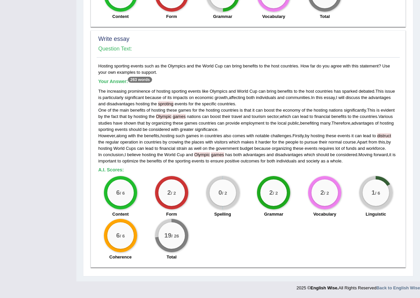
click at [178, 117] on span "games" at bounding box center [179, 116] width 13 height 5
drag, startPoint x: 200, startPoint y: 136, endPoint x: 215, endPoint y: 109, distance: 32.1
click at [215, 109] on span "hosting" at bounding box center [213, 110] width 14 height 5
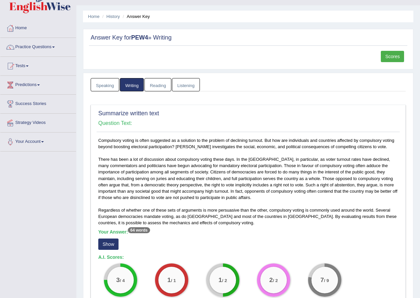
scroll to position [0, 0]
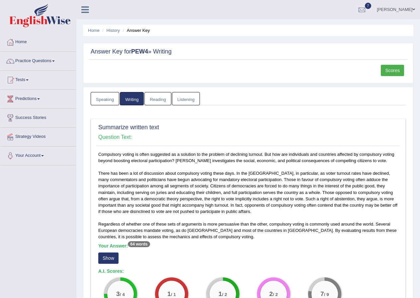
click at [44, 156] on link "Your Account" at bounding box center [38, 154] width 76 height 17
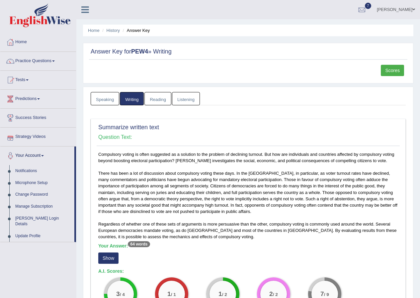
click at [282, 62] on div "Answer Key for PEW4 » Writing Scores" at bounding box center [248, 63] width 330 height 40
